Goal: Find contact information: Find contact information

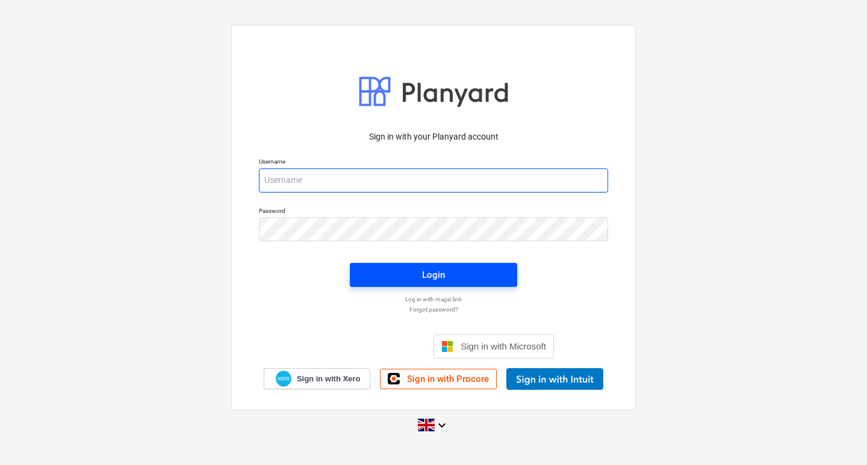
type input "[EMAIL_ADDRESS][DOMAIN_NAME]"
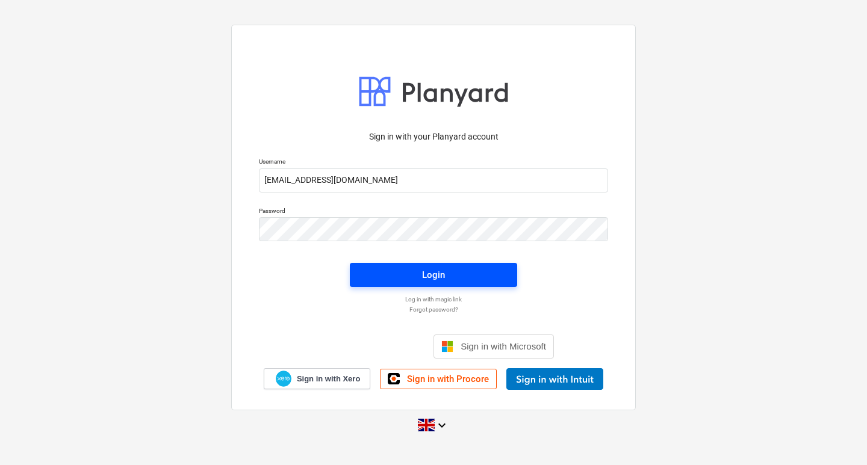
click at [387, 278] on span "Login" at bounding box center [433, 275] width 138 height 16
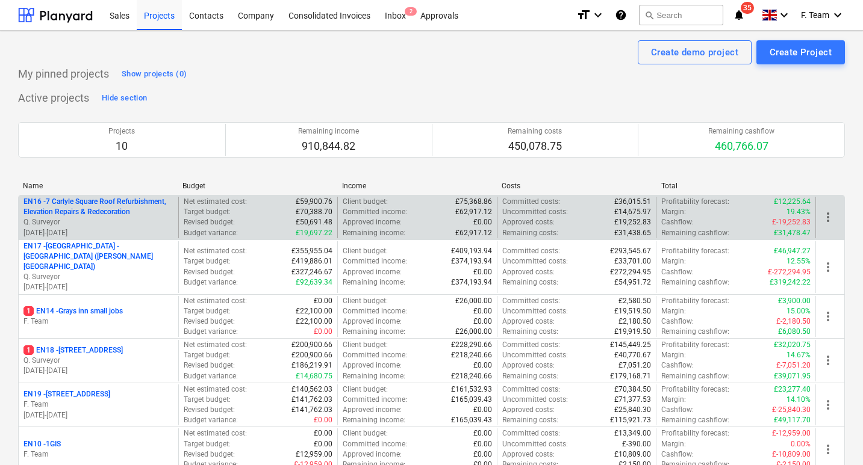
click at [87, 208] on p "EN16 - 7 Carlyle Square Roof Refurbishment, Elevation Repairs & Redecoration" at bounding box center [98, 207] width 150 height 20
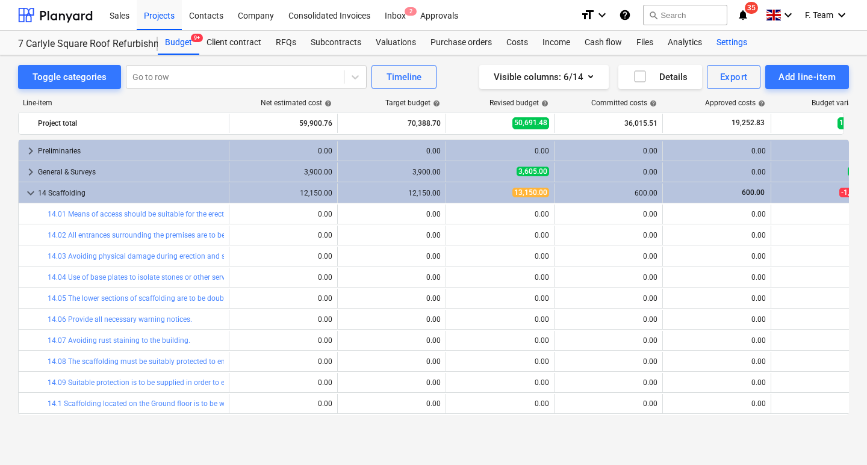
click at [722, 42] on div "Settings" at bounding box center [731, 43] width 45 height 24
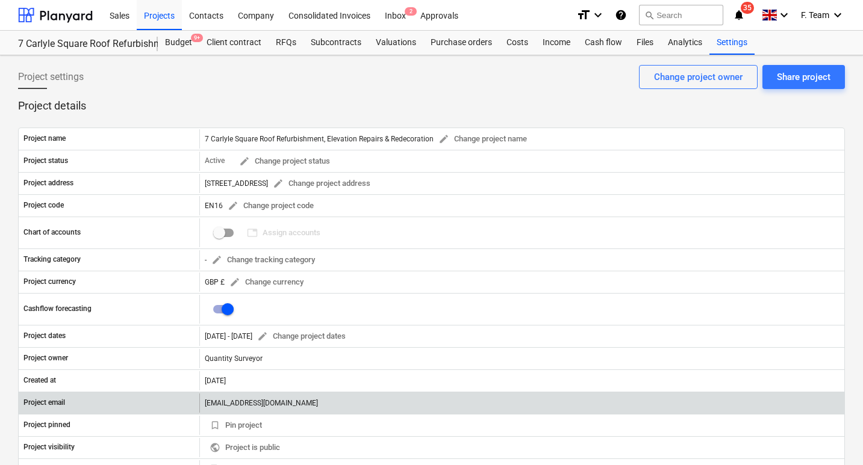
drag, startPoint x: 205, startPoint y: 401, endPoint x: 416, endPoint y: 406, distance: 210.8
click at [416, 406] on div "[EMAIL_ADDRESS][DOMAIN_NAME]" at bounding box center [521, 403] width 645 height 19
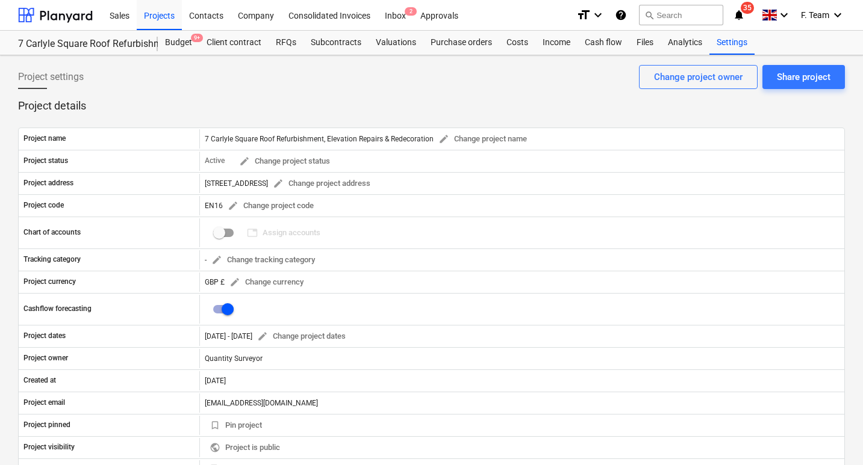
copy div "[EMAIL_ADDRESS][DOMAIN_NAME]"
